Goal: Entertainment & Leisure: Consume media (video, audio)

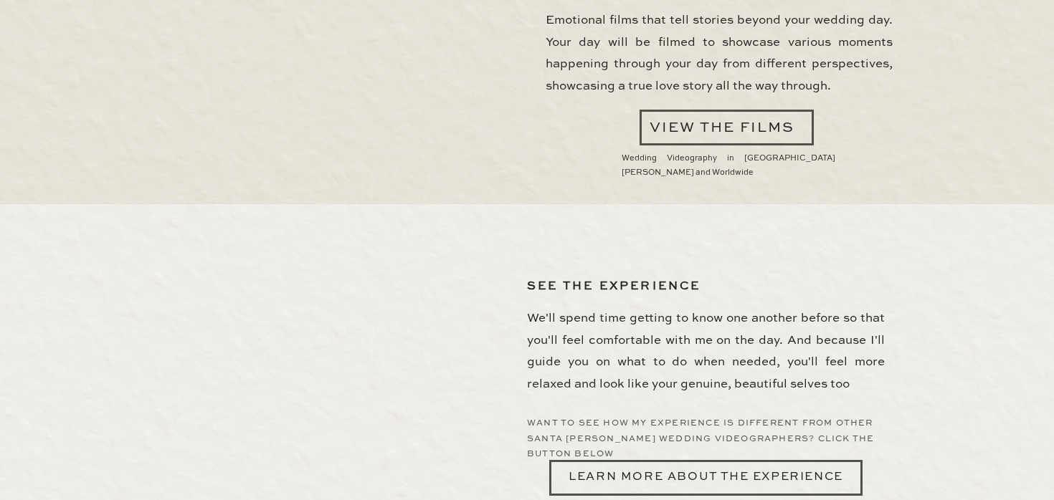
scroll to position [4065, 0]
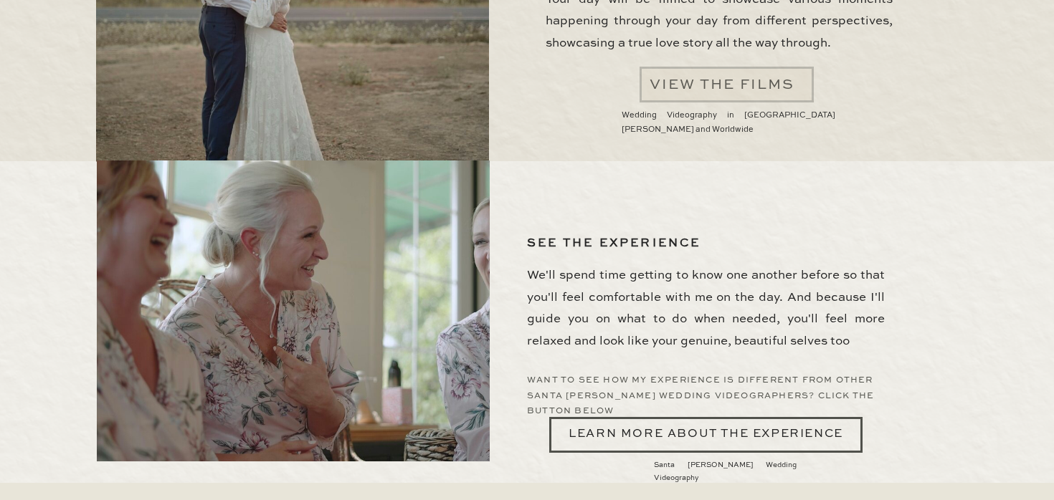
click at [728, 99] on div at bounding box center [726, 85] width 174 height 36
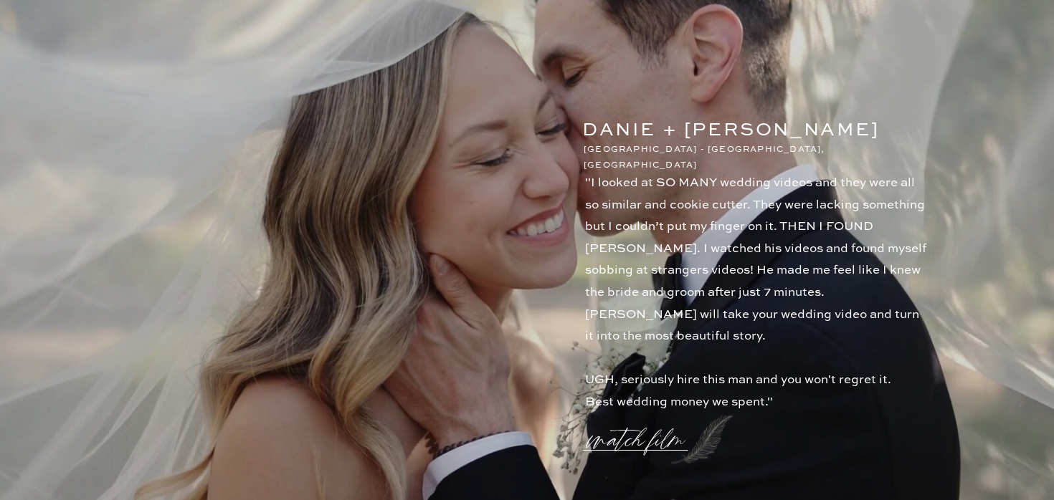
scroll to position [1475, 0]
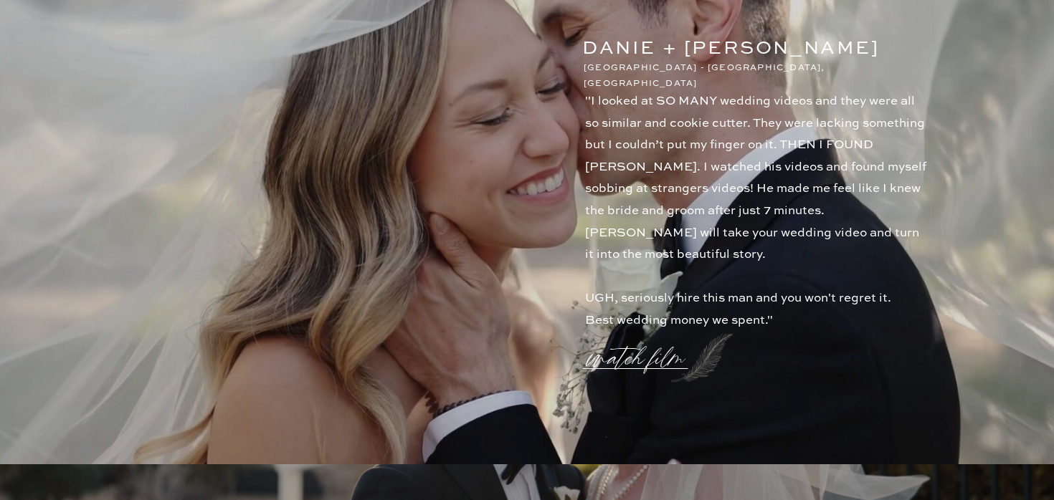
click at [728, 99] on p ""I looked at SO MANY wedding videos and they were all so similar and cookie cut…" at bounding box center [757, 199] width 345 height 217
click at [632, 359] on p "watch film" at bounding box center [640, 350] width 103 height 54
click at [853, 84] on icon at bounding box center [871, 77] width 42 height 42
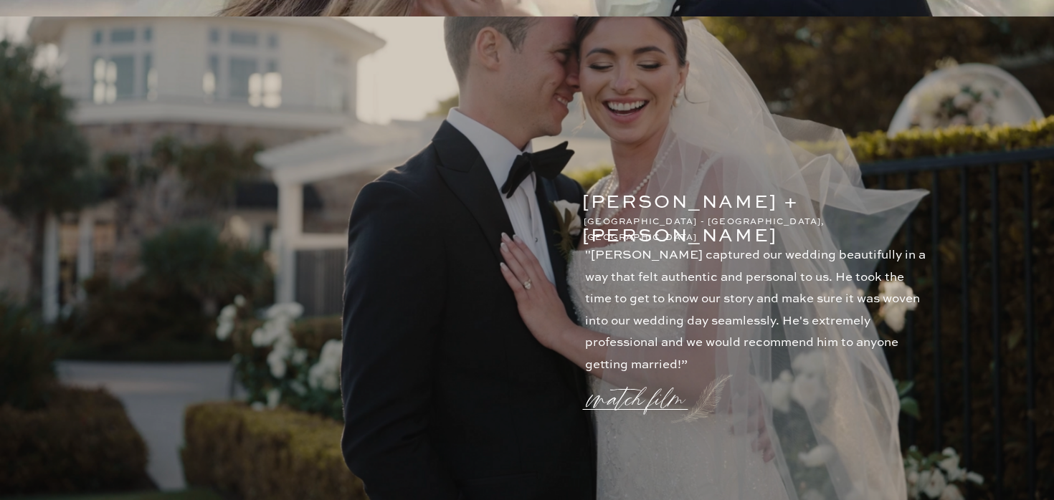
scroll to position [2062, 0]
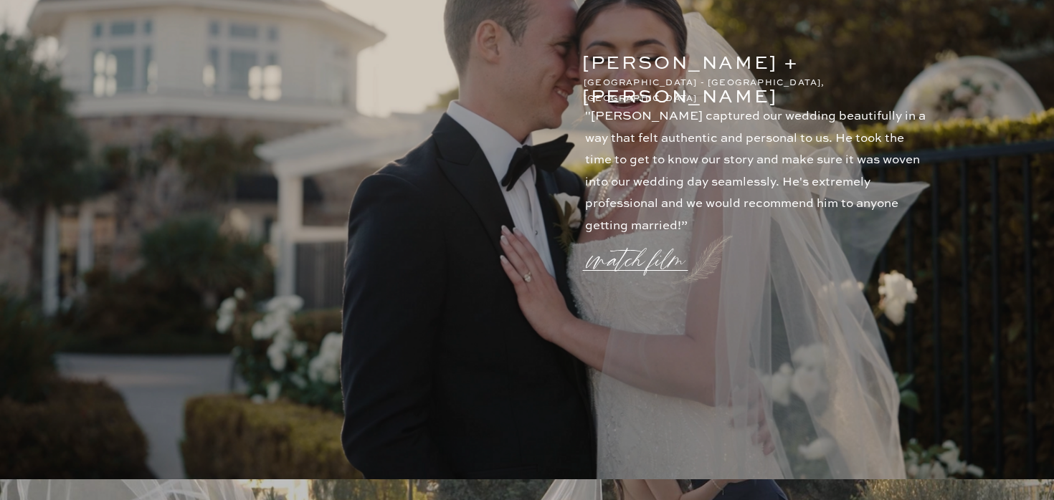
click at [647, 261] on p "watch film" at bounding box center [640, 251] width 103 height 54
click at [867, 72] on icon at bounding box center [870, 76] width 52 height 57
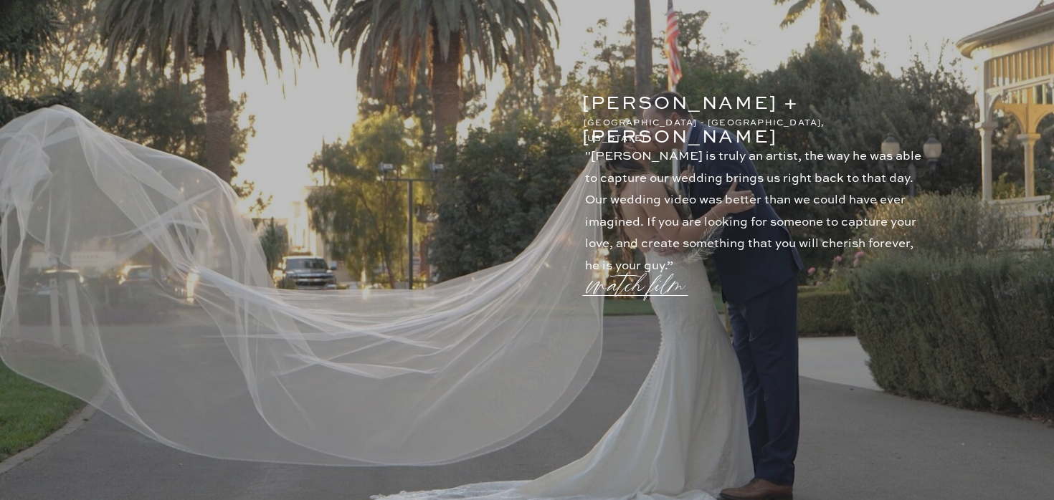
scroll to position [2667, 0]
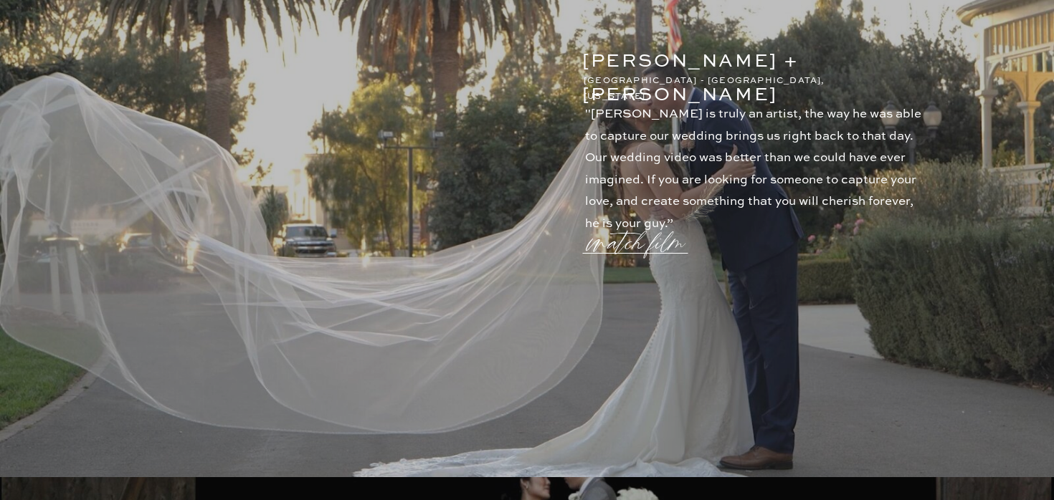
click at [652, 252] on p "watch film" at bounding box center [640, 234] width 103 height 54
click at [868, 84] on icon at bounding box center [871, 77] width 42 height 42
